Goal: Use online tool/utility: Utilize a website feature to perform a specific function

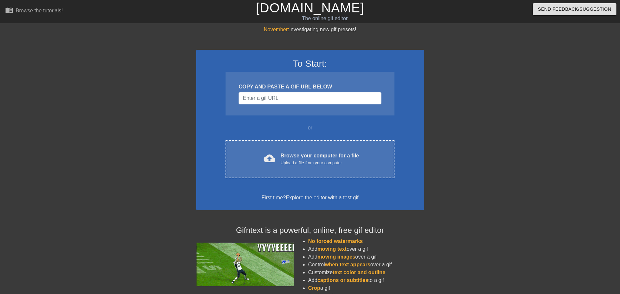
drag, startPoint x: 171, startPoint y: 168, endPoint x: 170, endPoint y: 177, distance: 8.8
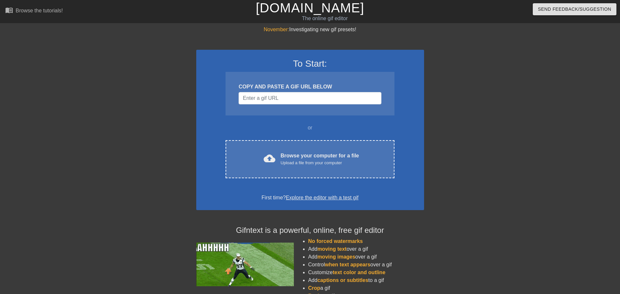
click at [171, 168] on div at bounding box center [140, 123] width 98 height 195
click at [315, 101] on input "Username" at bounding box center [310, 98] width 143 height 12
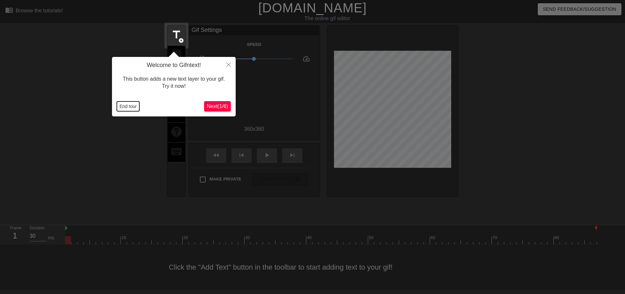
click at [131, 107] on button "End tour" at bounding box center [128, 107] width 22 height 10
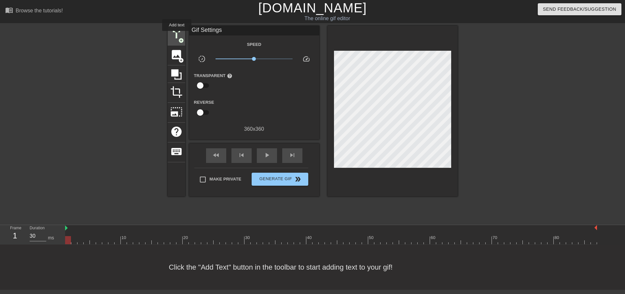
click at [177, 35] on span "title" at bounding box center [176, 35] width 12 height 12
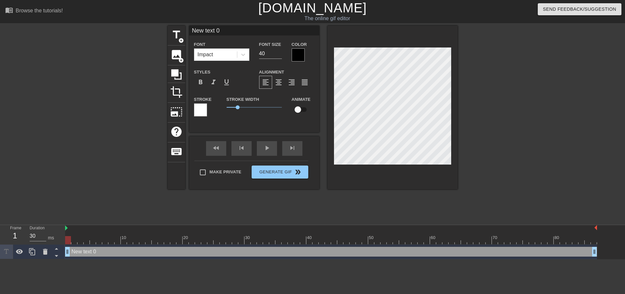
scroll to position [1, 2]
type input "w"
type textarea "w"
type input "wh"
type textarea "wh"
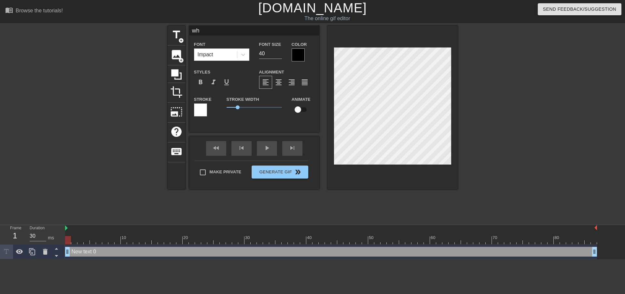
type input "whe"
type textarea "whe"
type input "when"
type textarea "when"
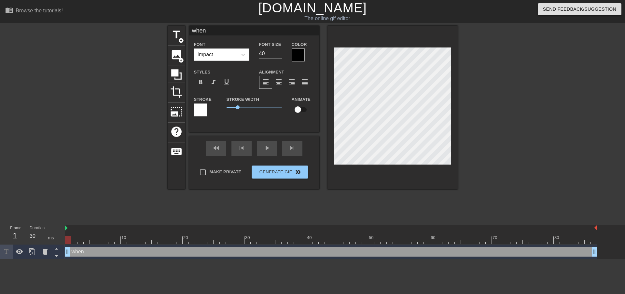
click at [296, 56] on div at bounding box center [298, 54] width 13 height 13
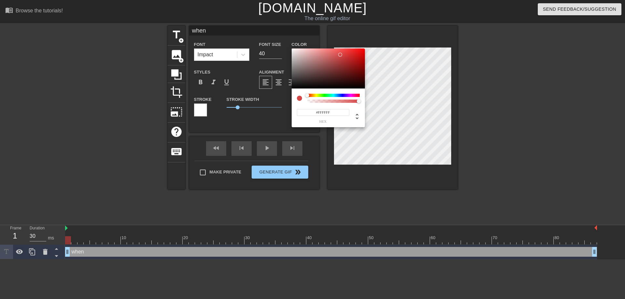
drag, startPoint x: 296, startPoint y: 70, endPoint x: 287, endPoint y: 35, distance: 35.9
click at [287, 35] on div "#FFFFFF hex" at bounding box center [312, 149] width 625 height 299
type input "#000000"
drag, startPoint x: 319, startPoint y: 72, endPoint x: 264, endPoint y: 104, distance: 64.1
click at [264, 104] on div "#000000 hex" at bounding box center [312, 149] width 625 height 299
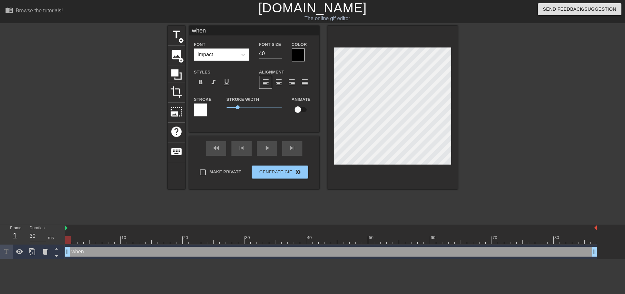
scroll to position [1, 1]
type input "D"
type textarea "D"
type input "Di"
type textarea "Di"
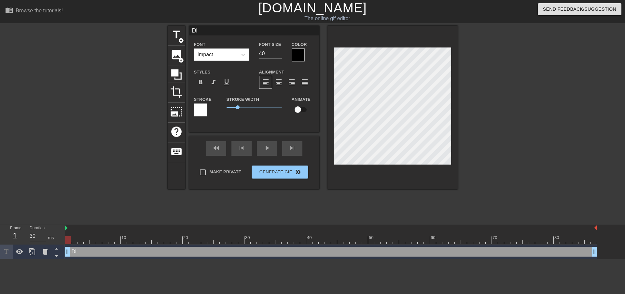
type input "Dir"
type textarea "Dir"
type input "Dira"
type textarea "Dira"
type input "Diraj"
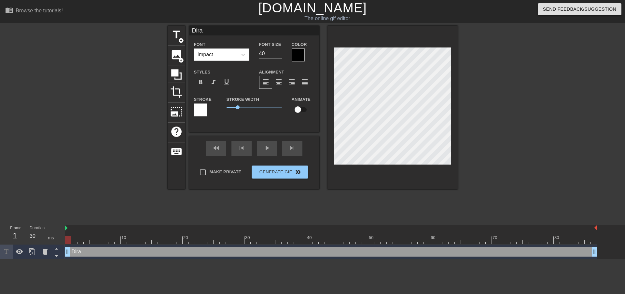
type textarea "Diraj"
type input "Diraj"
type textarea "Diraj"
type input "Diraj R"
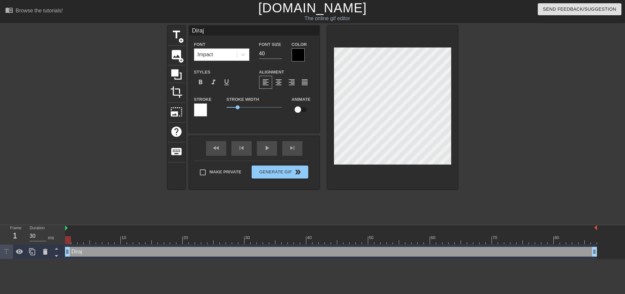
type textarea "Diraj R"
type input "Diraj Ra"
type textarea "Diraj Ra"
type input "[PERSON_NAME]"
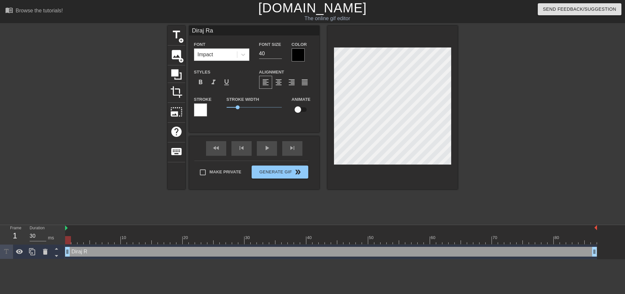
type textarea "[PERSON_NAME]"
type input "Diraj Ra"
type textarea "Diraj Ra"
type input "Diraj R"
type textarea "Diraj R"
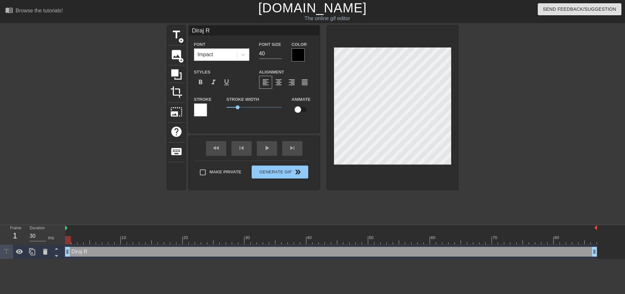
type input "Diraj"
type textarea "Diraj"
type input "D"
type textarea "D"
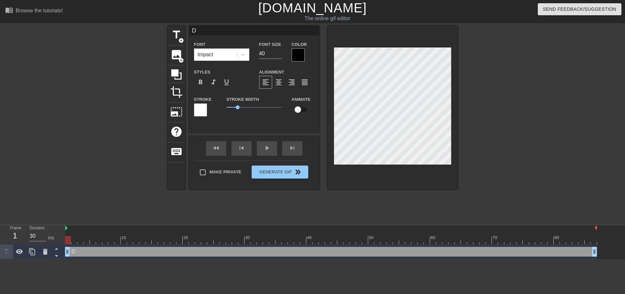
type input "De"
type textarea "De"
type input "Dea"
type textarea "Dea"
type input "Dead"
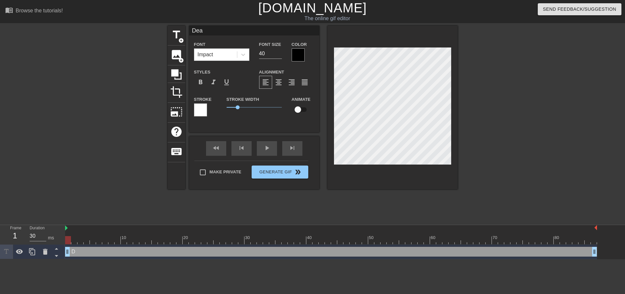
type textarea "Dead"
type input "Deadl"
type textarea "Deadl"
type input "Deadlo"
type textarea "Deadlo"
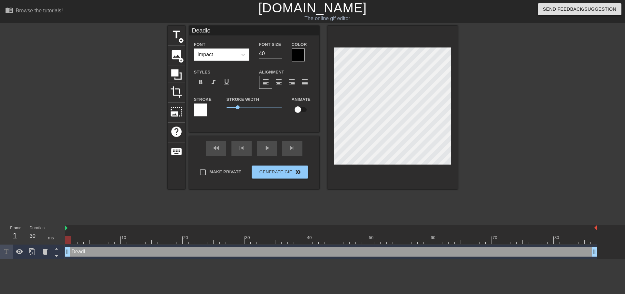
type input "Deadloc"
type textarea "Deadloc"
type input "Deadlock"
type textarea "Deadlock"
type input "Deadlock"
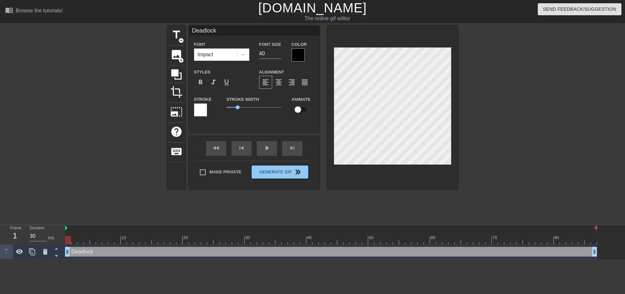
type textarea "Deadlock"
type input "Deadlock p"
type textarea "Deadlock p"
type input "Deadlock pr"
type textarea "Deadlock pr"
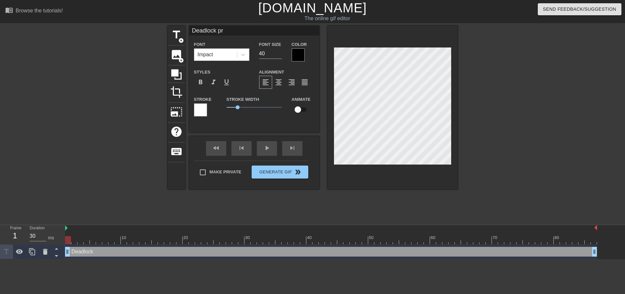
scroll to position [1, 2]
type input "Deadlock pro"
type textarea "Deadlock pro"
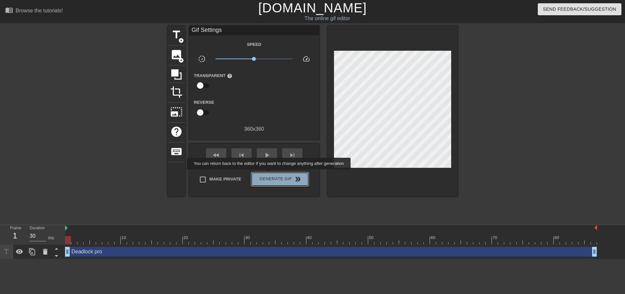
click at [269, 174] on button "Generate Gif double_arrow" at bounding box center [280, 179] width 56 height 13
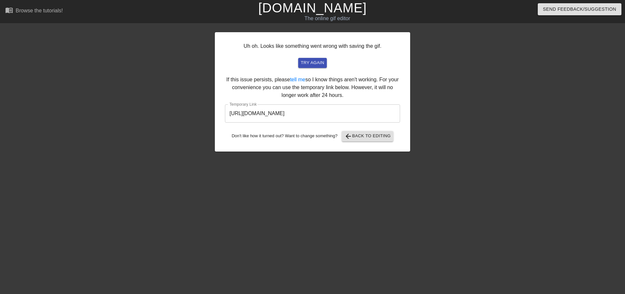
click at [317, 114] on input "[URL][DOMAIN_NAME]" at bounding box center [312, 113] width 175 height 18
